Goal: Transaction & Acquisition: Download file/media

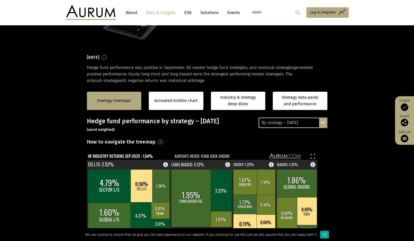
scroll to position [75, 0]
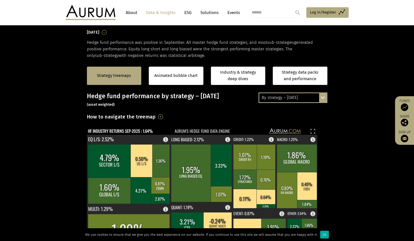
click at [323, 93] on div "By strategy – [DATE] By strategy – [DATE] By strategy – year to date 2016 – [DA…" at bounding box center [292, 97] width 69 height 11
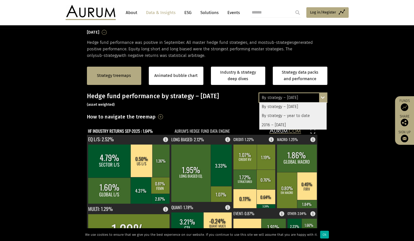
click at [304, 115] on div "By strategy – year to date" at bounding box center [292, 115] width 67 height 9
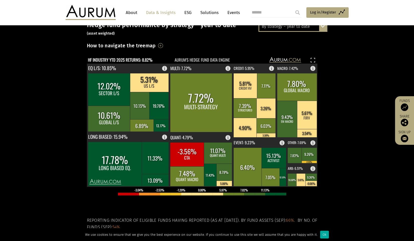
scroll to position [46, 0]
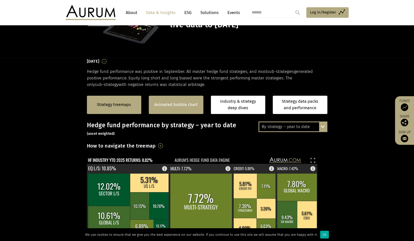
click at [182, 107] on link "Animated bubble chart" at bounding box center [175, 104] width 43 height 7
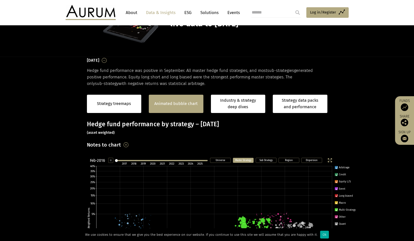
scroll to position [69, 0]
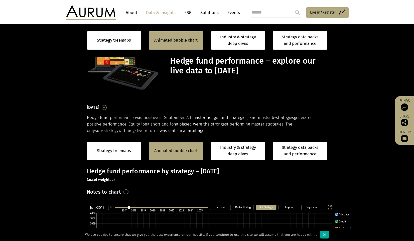
scroll to position [126, 0]
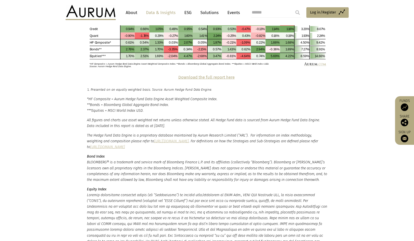
scroll to position [1052, 0]
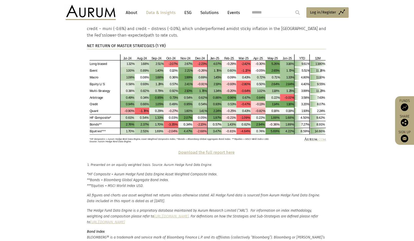
click at [221, 150] on strong "Download the full report here" at bounding box center [206, 152] width 56 height 5
